Goal: Information Seeking & Learning: Learn about a topic

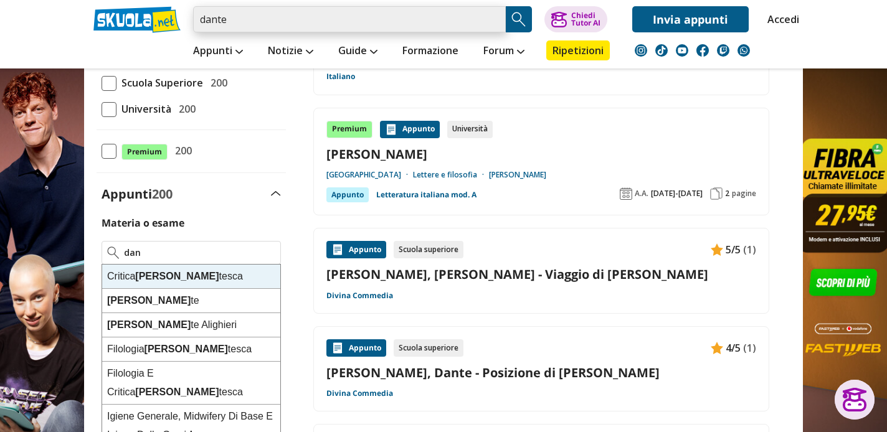
click at [320, 21] on input "dante" at bounding box center [349, 19] width 313 height 26
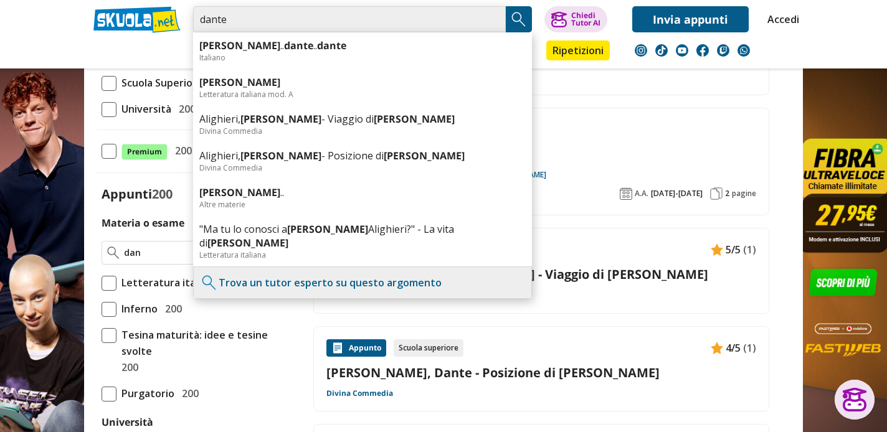
click at [492, 21] on input "dante" at bounding box center [349, 19] width 313 height 26
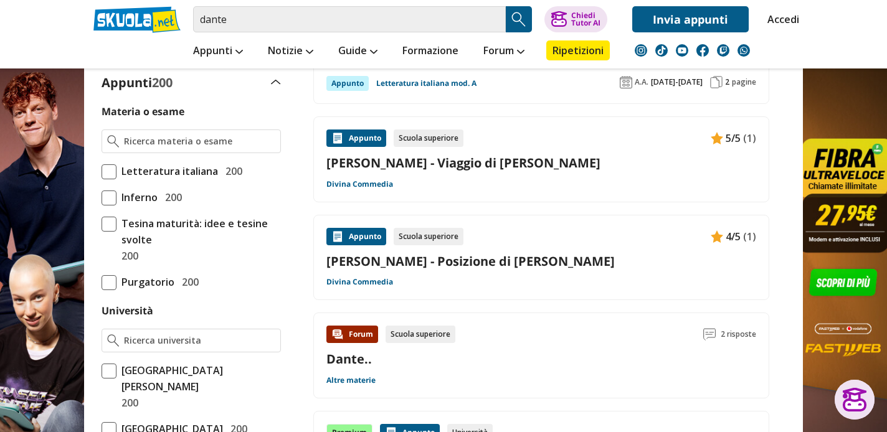
scroll to position [464, 0]
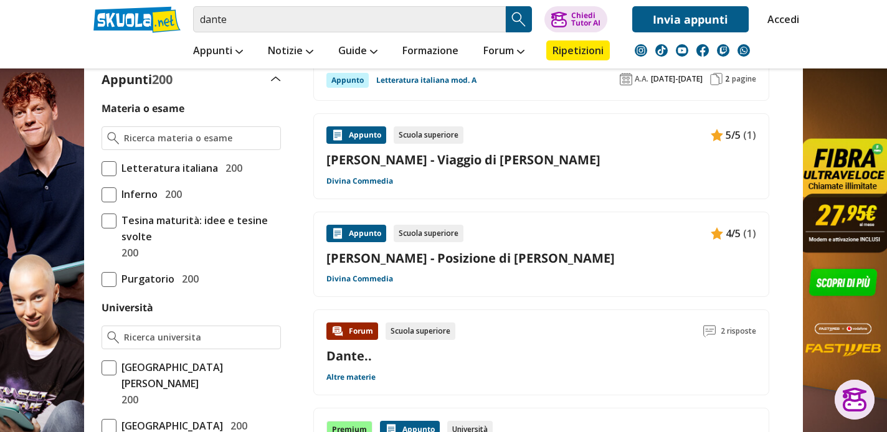
click at [444, 285] on div "Appunto Scuola superiore 4/5 (1) [PERSON_NAME] - Posizione di [PERSON_NAME] Com…" at bounding box center [541, 255] width 456 height 86
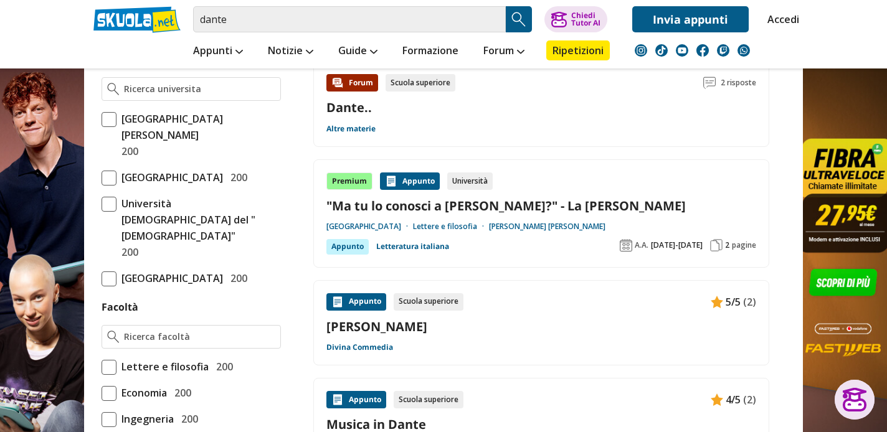
scroll to position [713, 0]
click at [488, 226] on link "Lettere e filosofia" at bounding box center [451, 226] width 76 height 10
